Goal: Find specific page/section: Find specific page/section

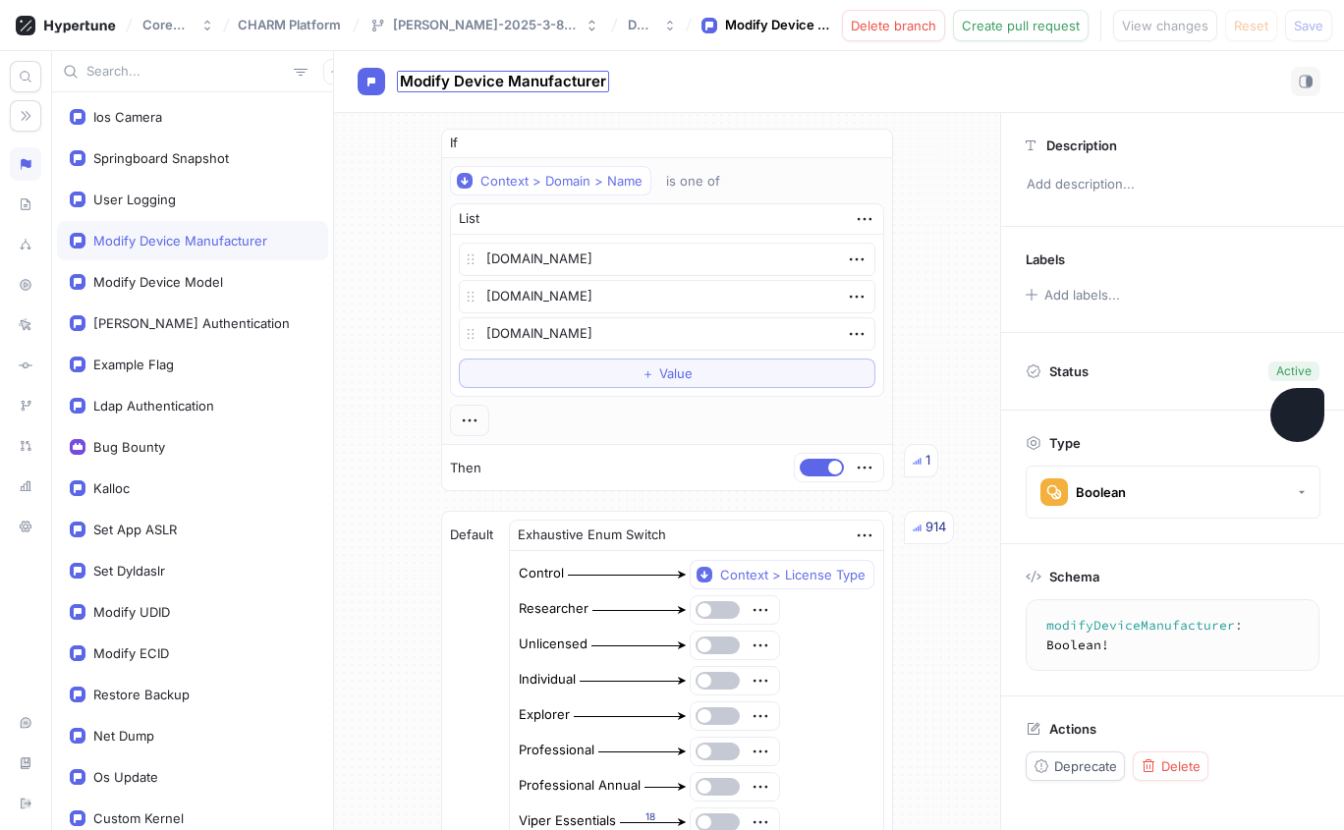
click at [473, 75] on span "Modify Device Manufacturer" at bounding box center [503, 82] width 206 height 16
click at [92, 21] on icon at bounding box center [66, 26] width 100 height 20
type textarea "x"
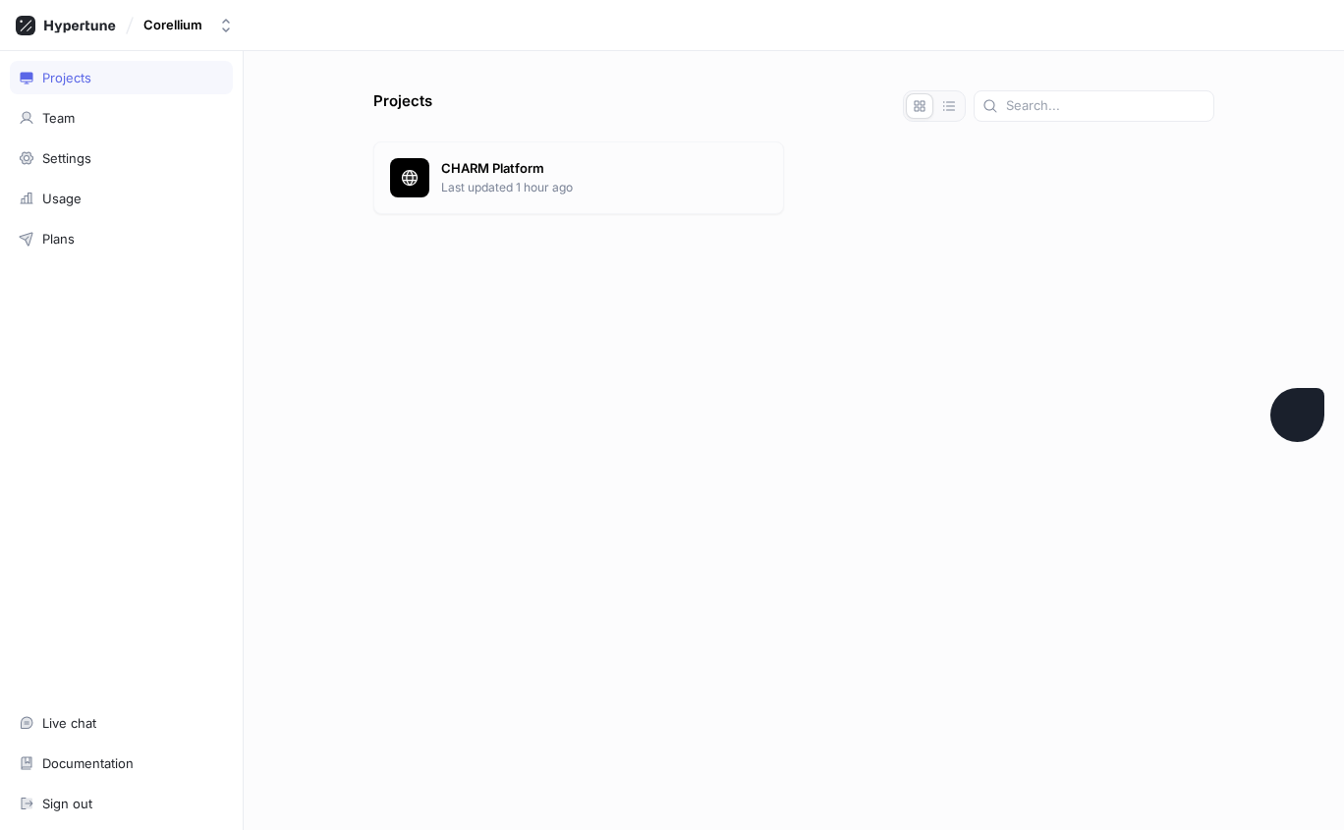
click at [500, 181] on p "Last updated 1 hour ago" at bounding box center [604, 188] width 326 height 18
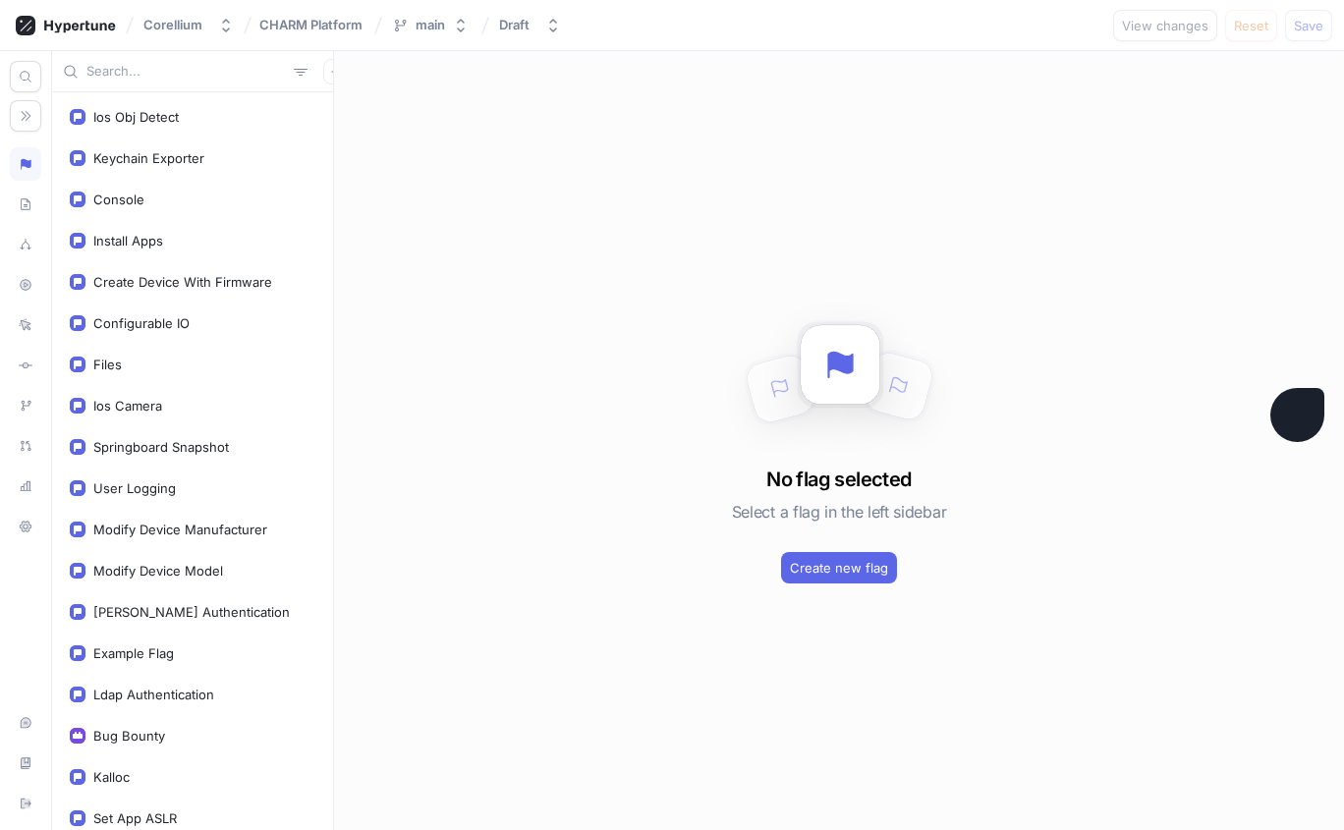
click at [165, 71] on input "text" at bounding box center [185, 72] width 199 height 20
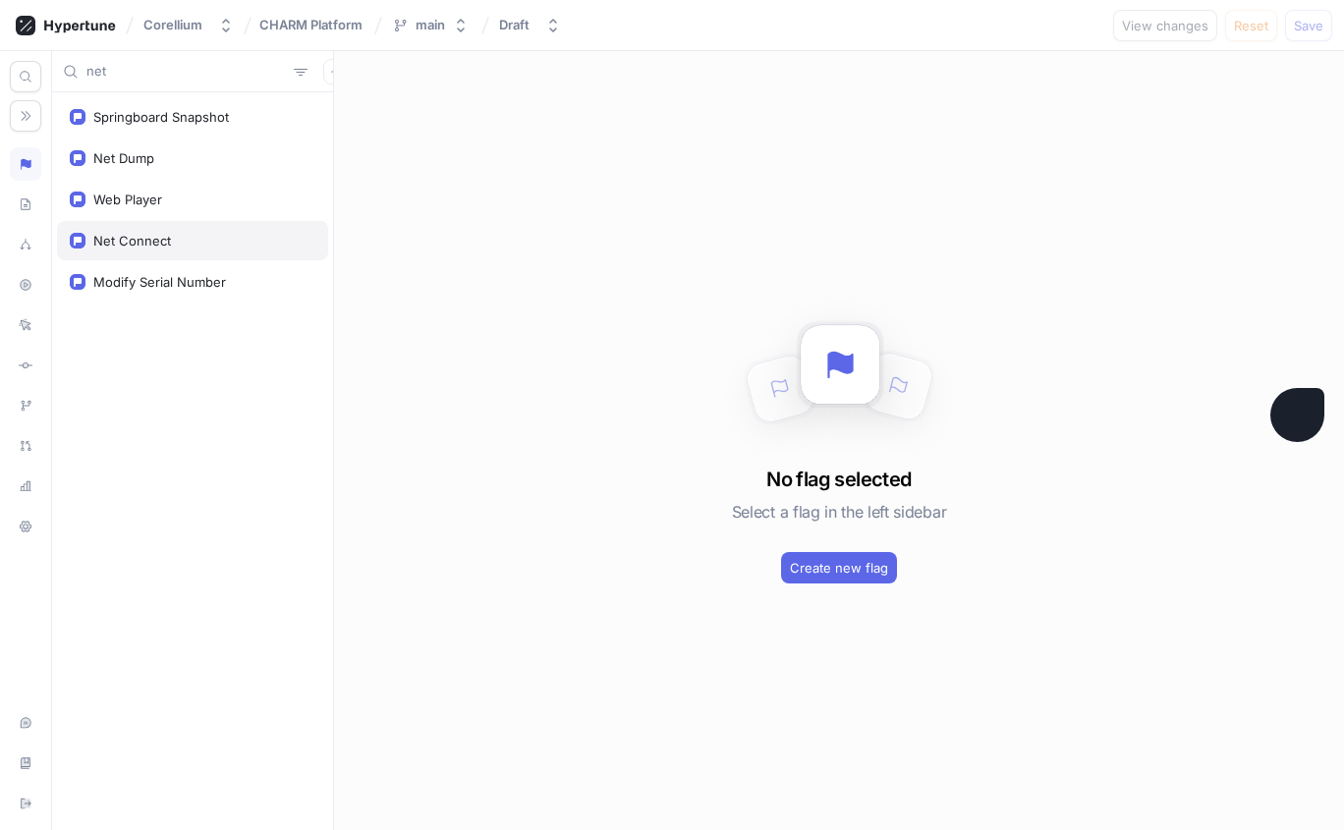
type input "net"
click at [172, 237] on div "Net Connect" at bounding box center [193, 241] width 246 height 16
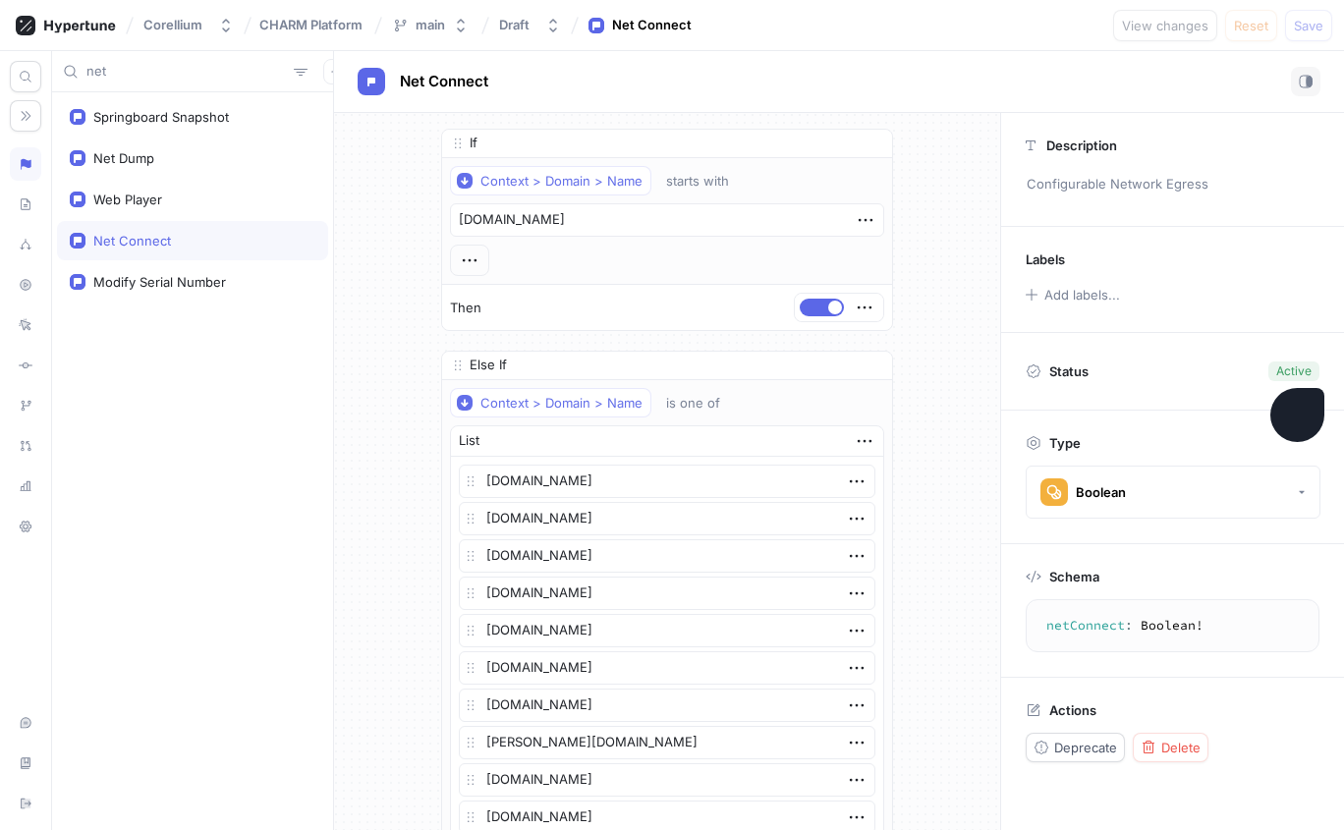
type textarea "x"
